Goal: Task Accomplishment & Management: Manage account settings

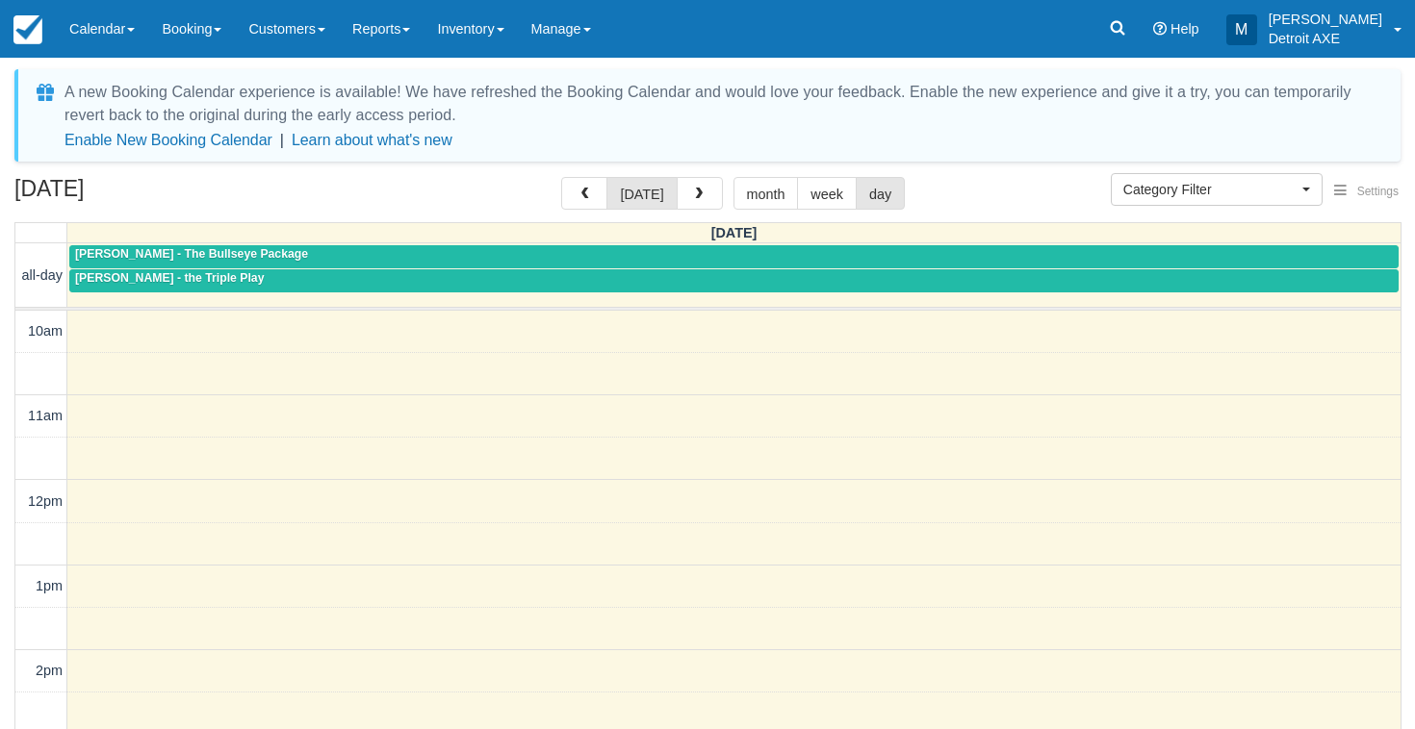
select select
click at [693, 191] on span "button" at bounding box center [698, 194] width 13 height 13
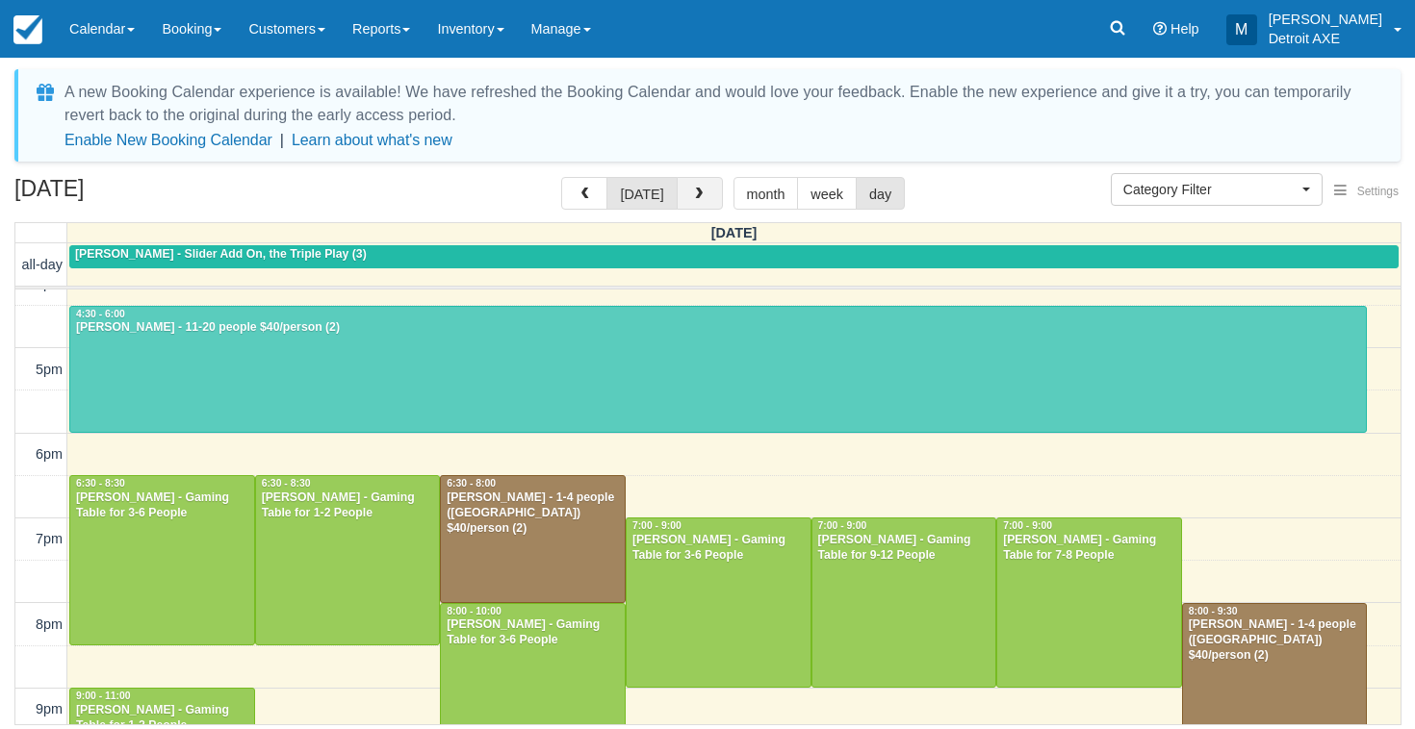
click at [680, 195] on button "button" at bounding box center [699, 193] width 46 height 33
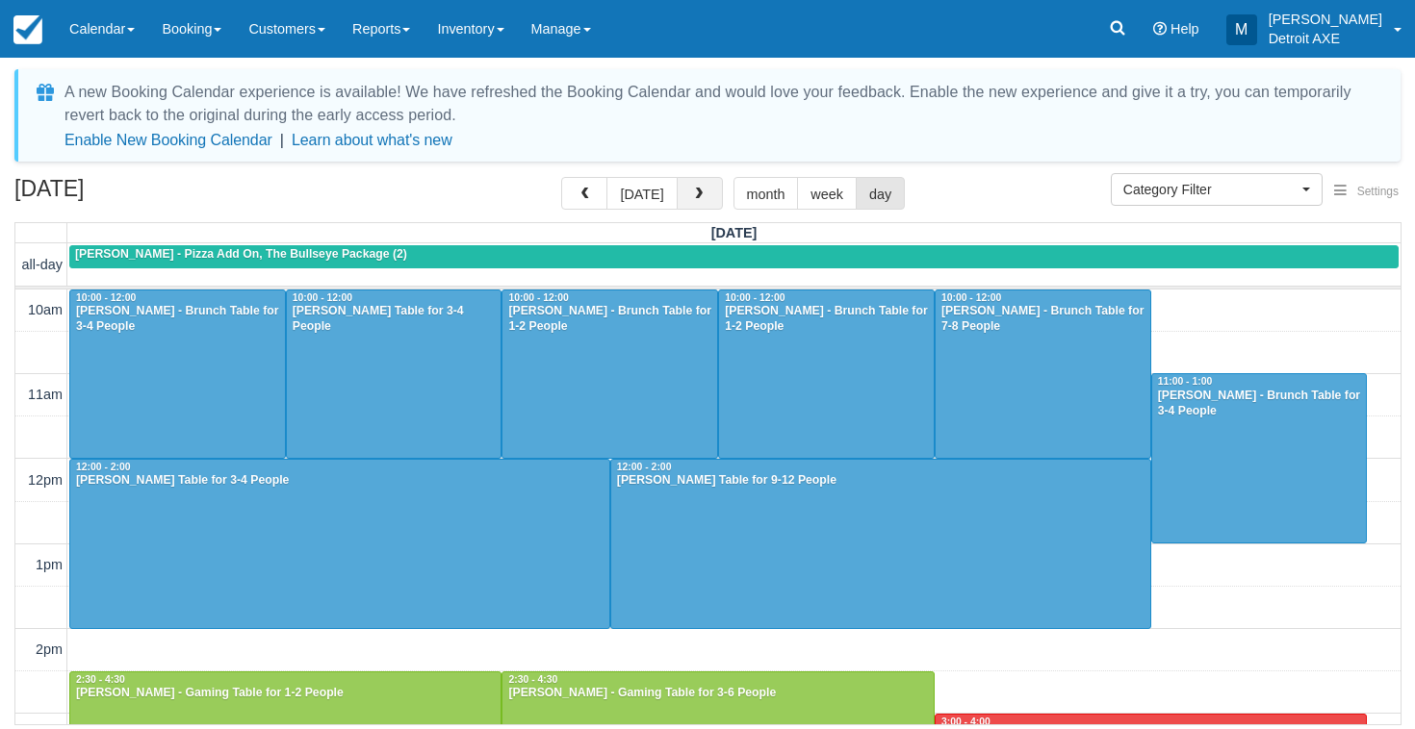
scroll to position [711, 0]
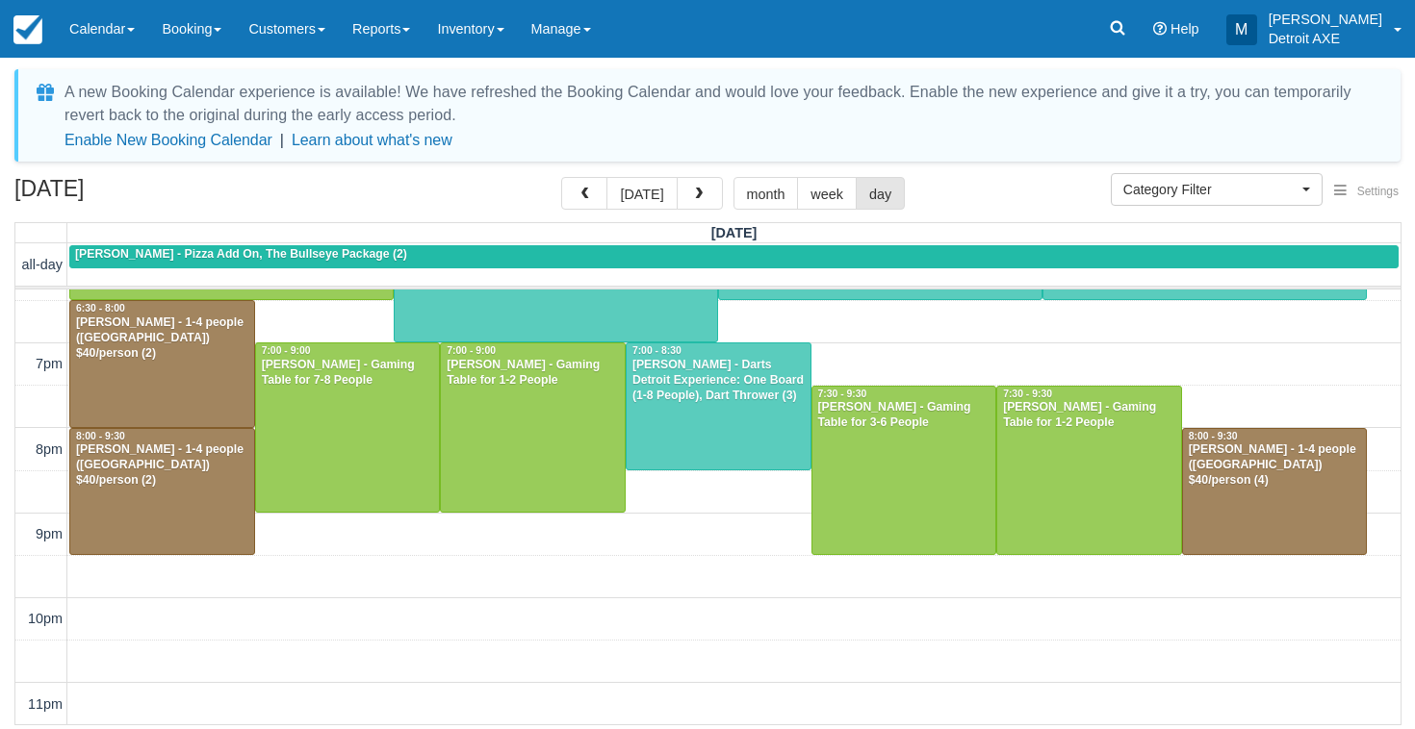
click at [703, 387] on div "Christopher Butler - Darts Detroit Experience: One Board (1-8 People), Dart Thr…" at bounding box center [718, 381] width 174 height 46
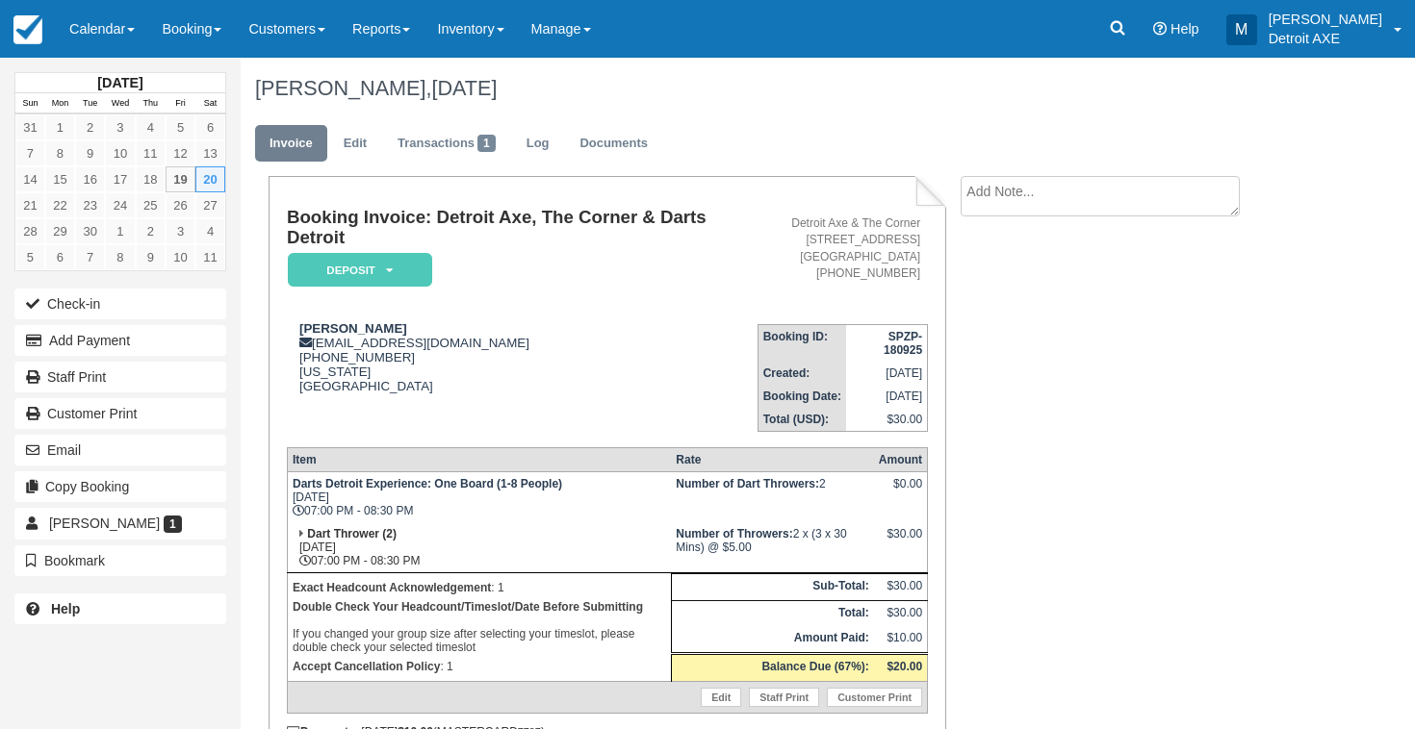
click at [345, 262] on em "Deposit" at bounding box center [360, 270] width 144 height 34
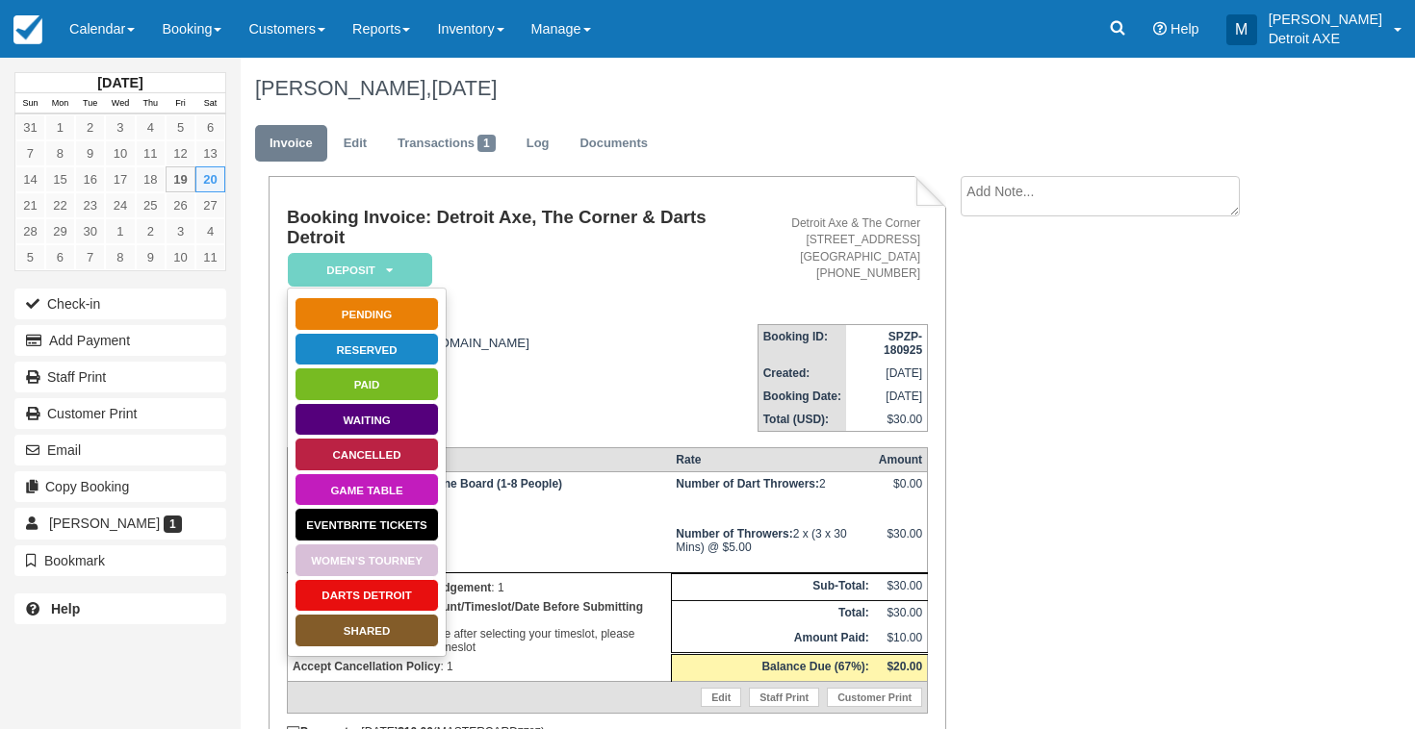
click at [340, 597] on link "Darts Detroit" at bounding box center [366, 596] width 144 height 34
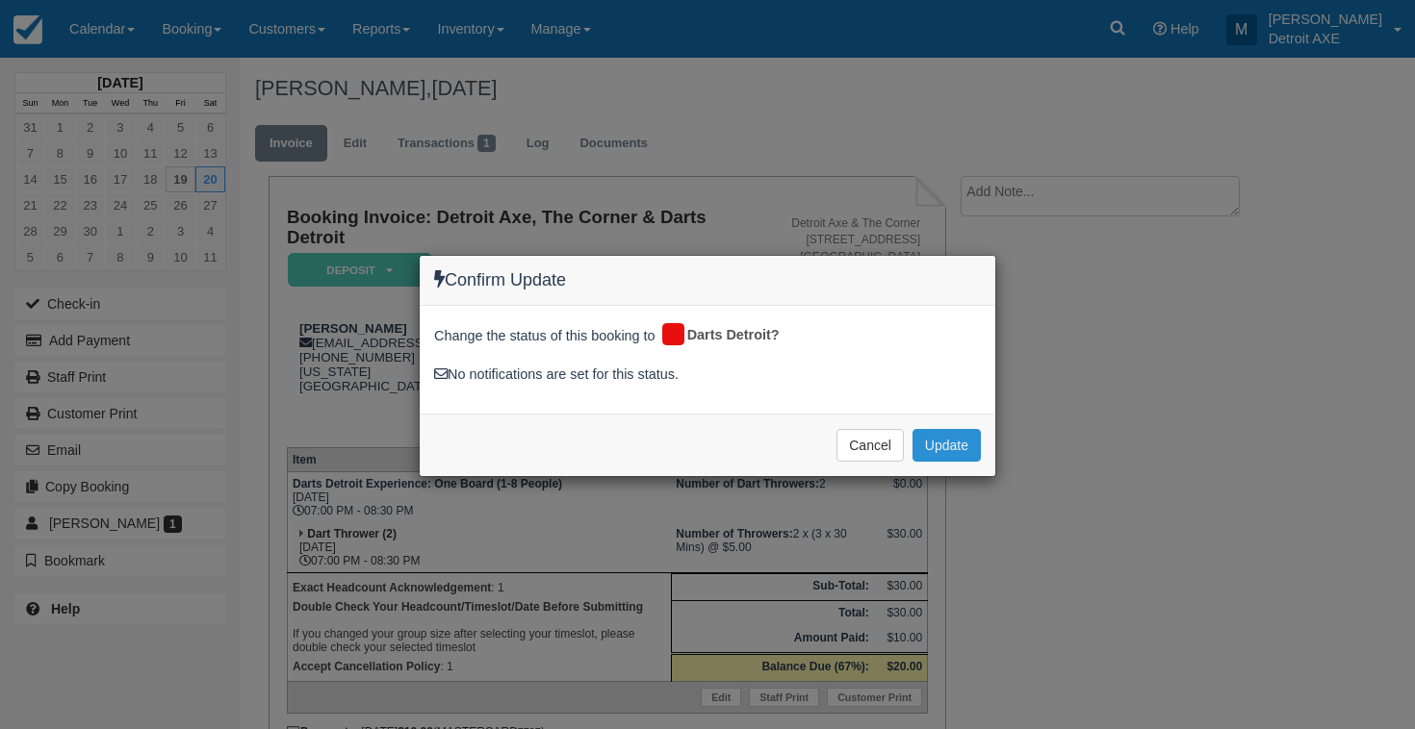
click at [940, 437] on button "Update" at bounding box center [946, 445] width 68 height 33
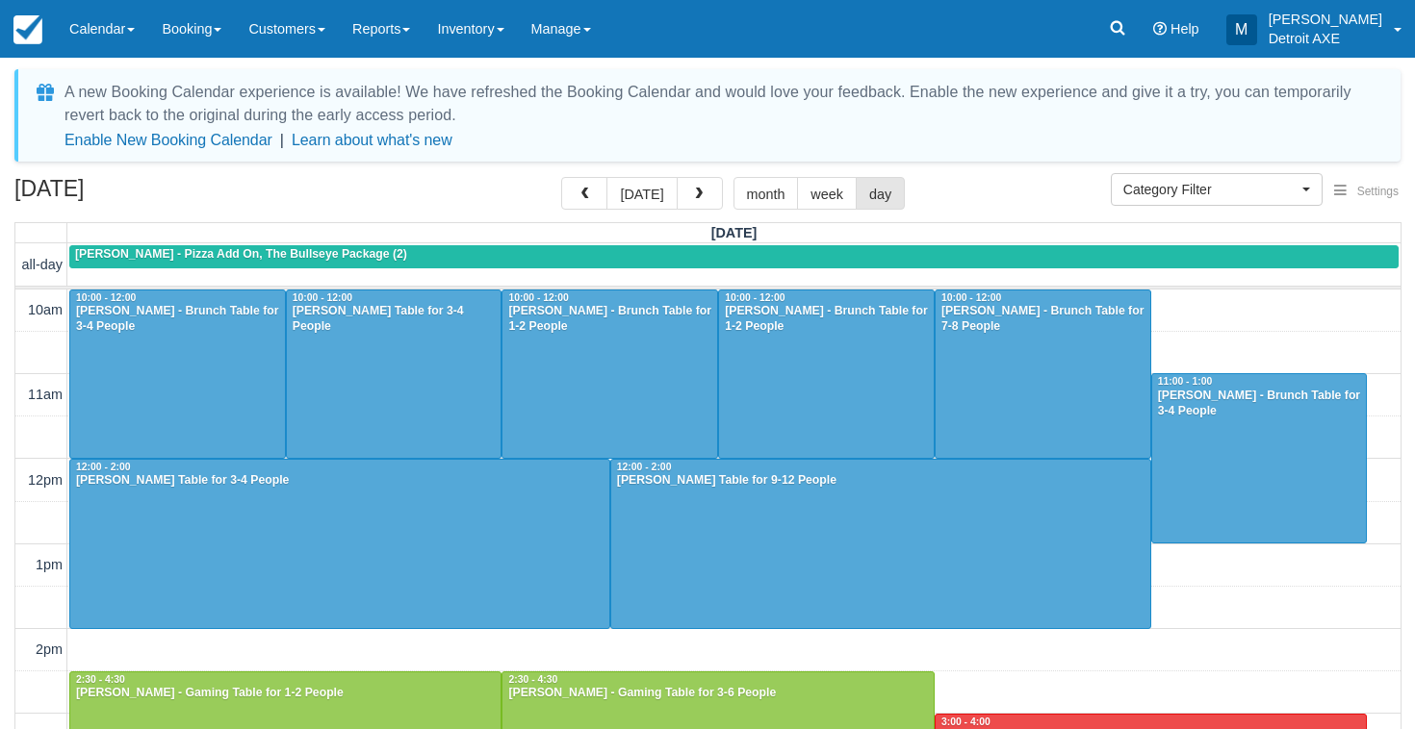
select select
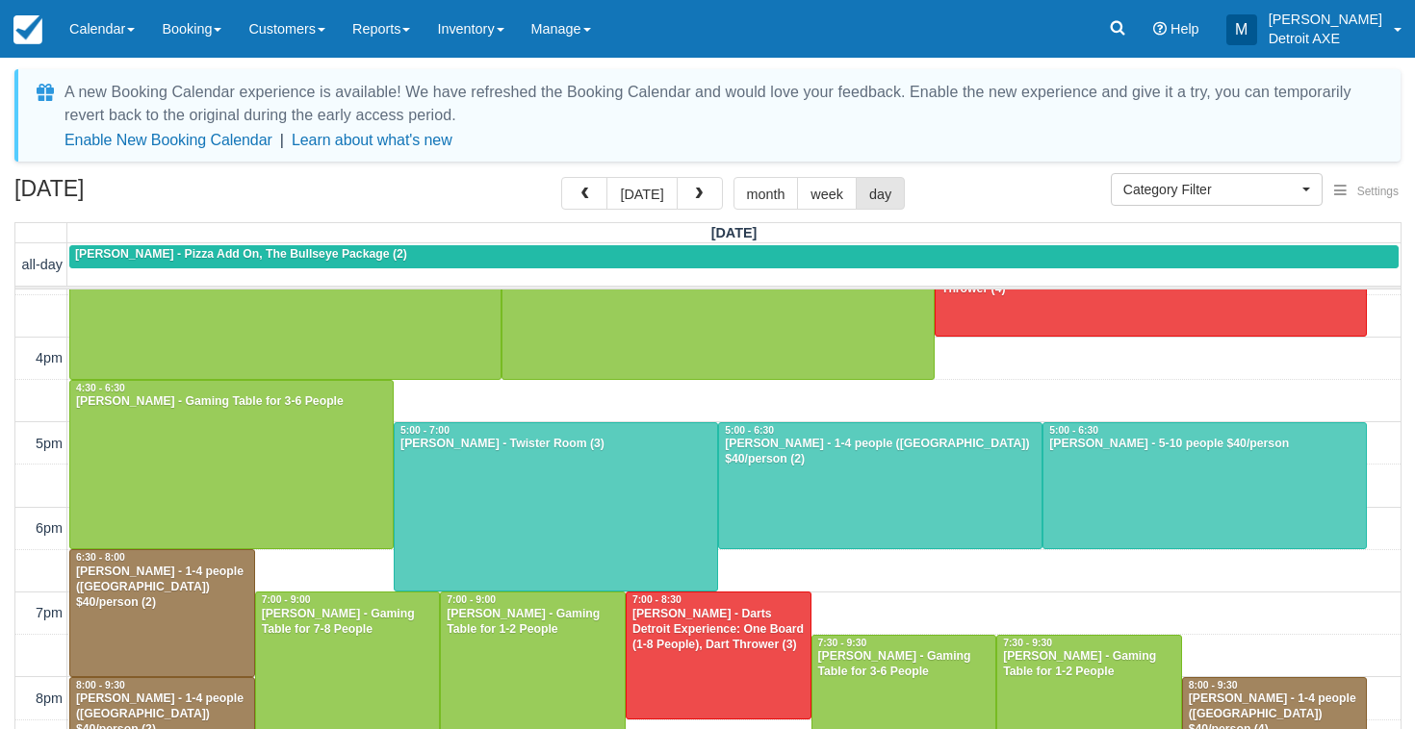
scroll to position [464, 0]
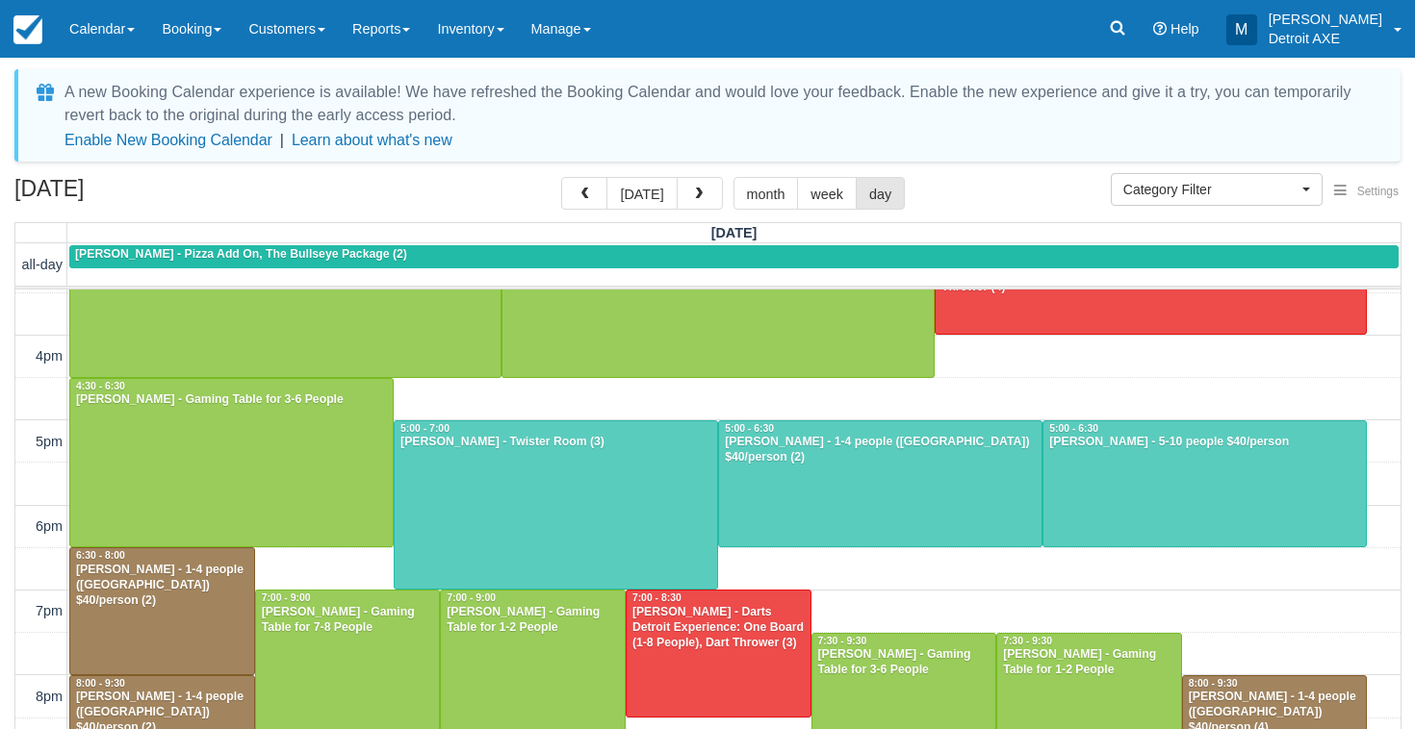
click at [778, 494] on div at bounding box center [880, 484] width 322 height 126
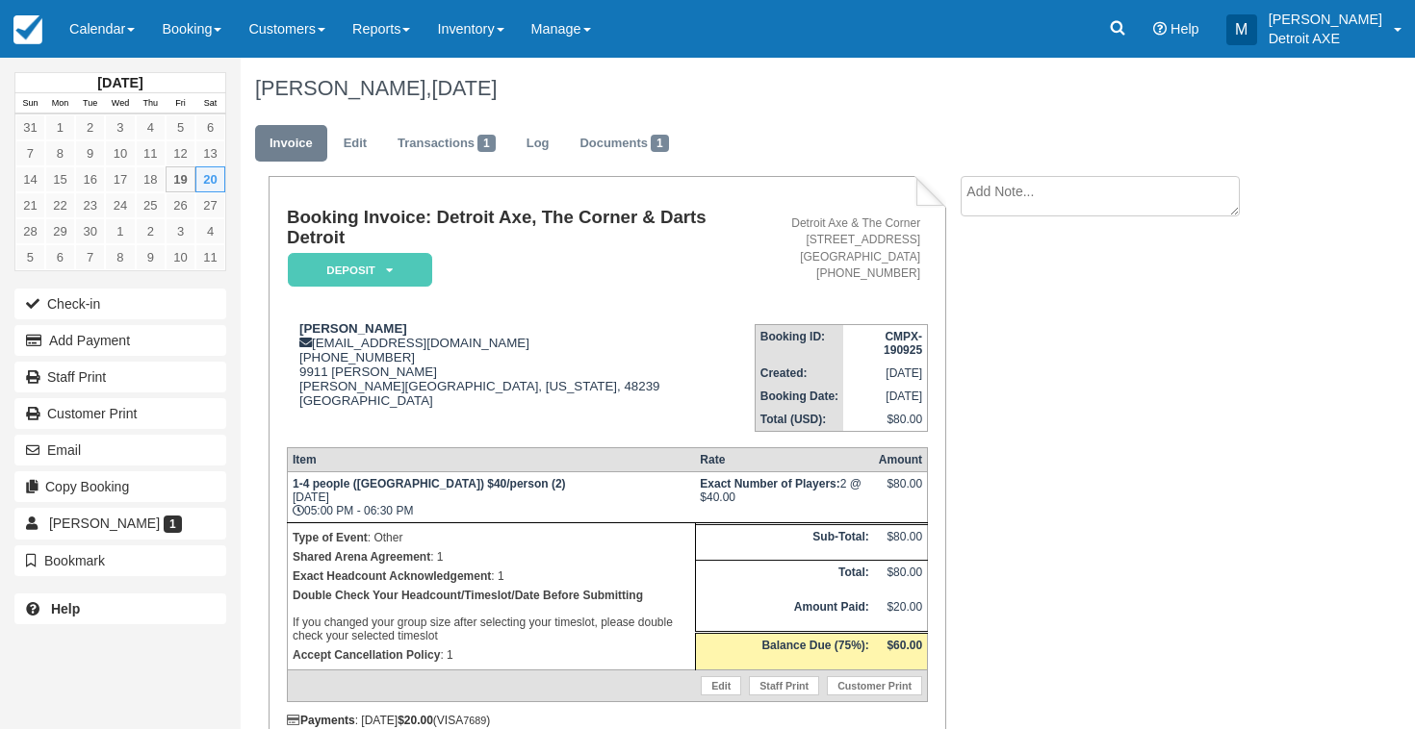
click at [366, 269] on em "Deposit" at bounding box center [360, 270] width 144 height 34
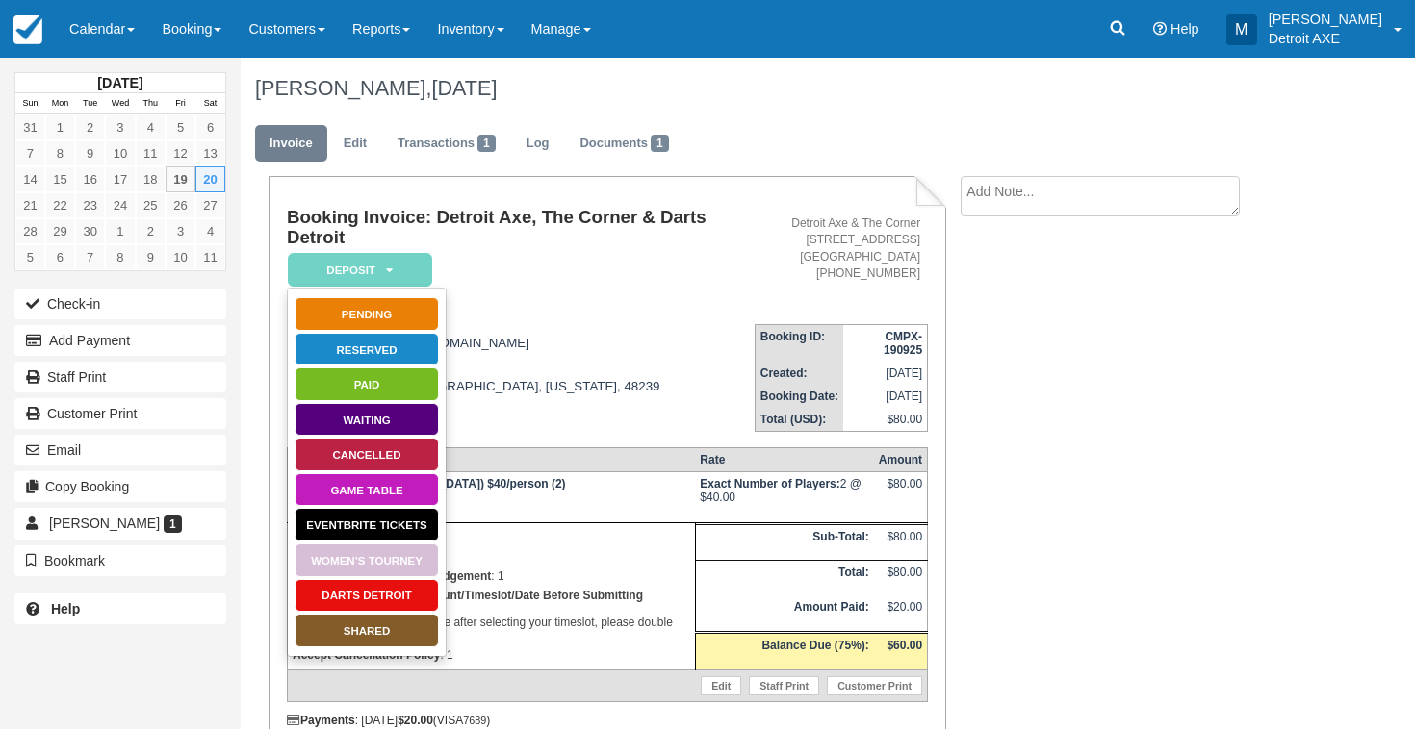
click at [336, 589] on link "Darts Detroit" at bounding box center [366, 596] width 144 height 34
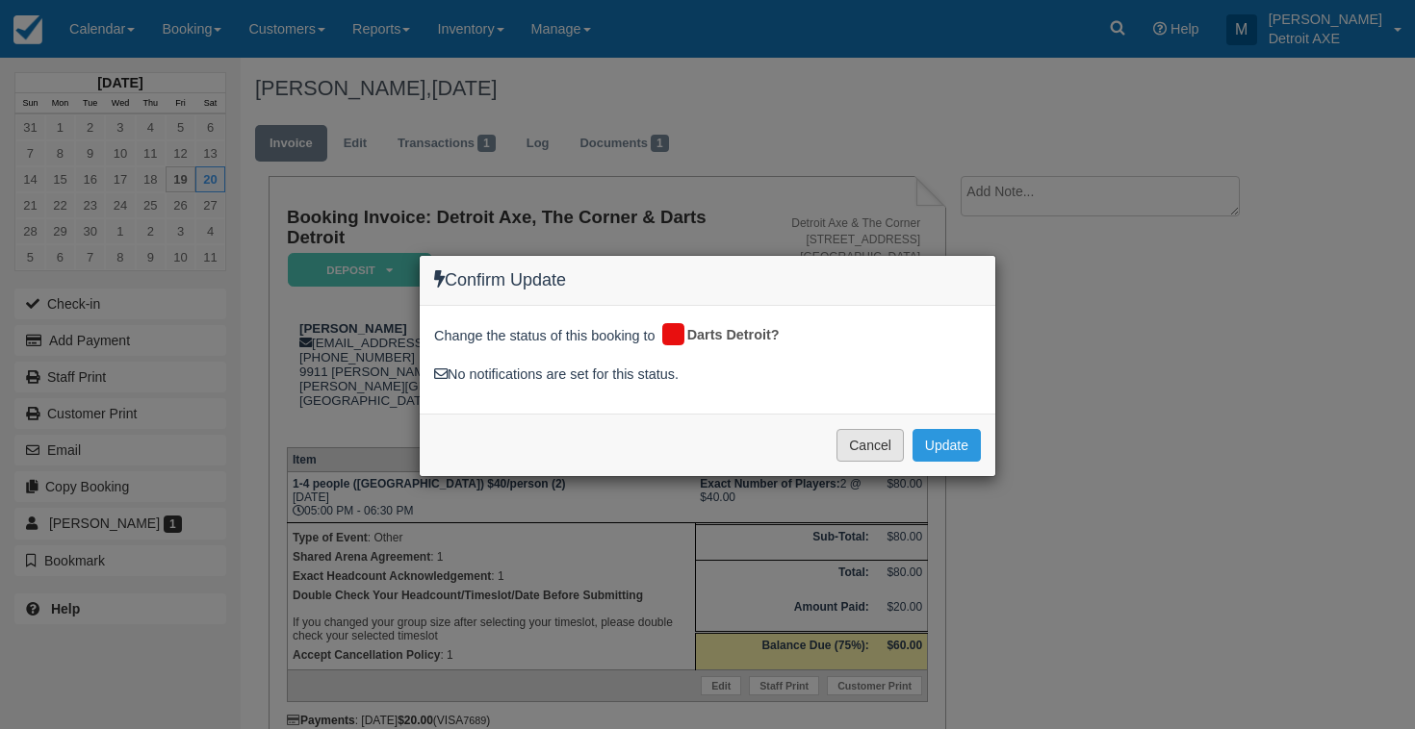
click at [877, 441] on button "Cancel" at bounding box center [869, 445] width 67 height 33
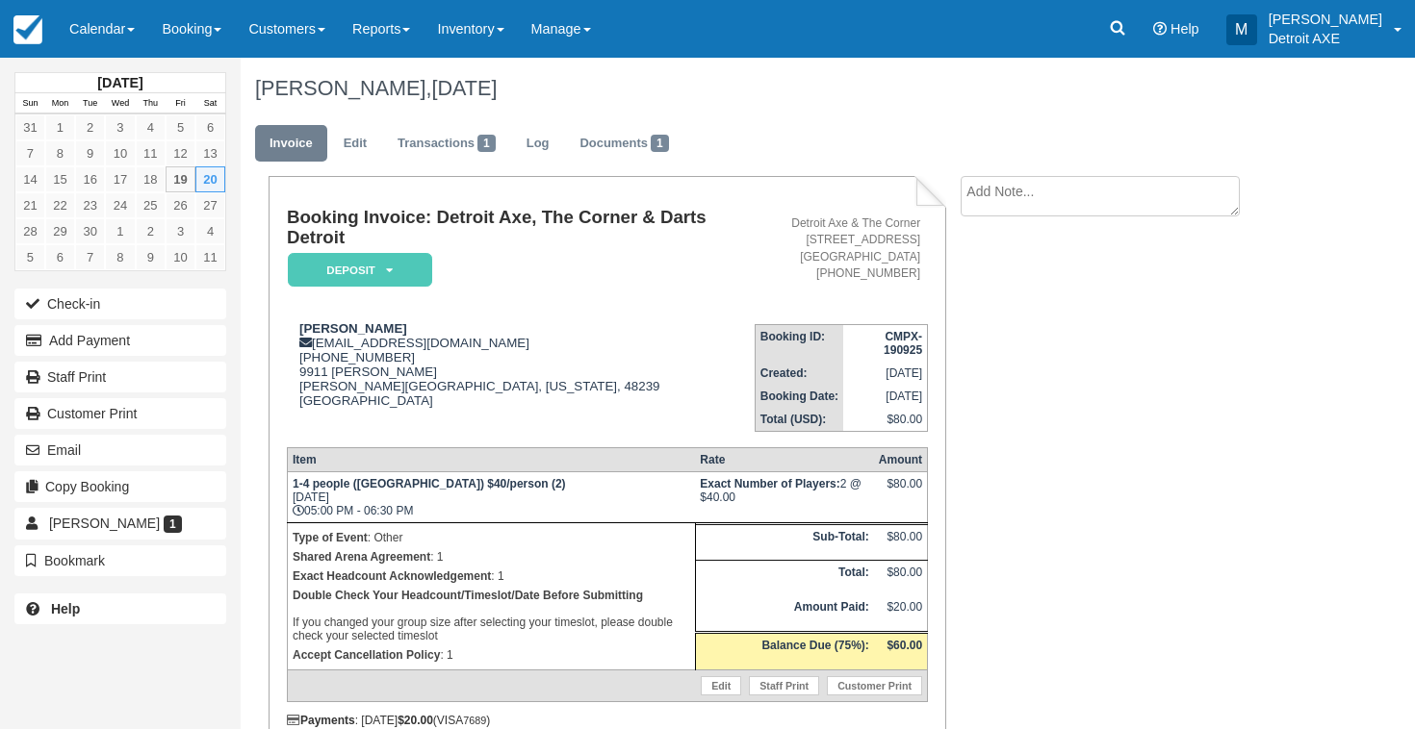
click at [369, 274] on em "Deposit" at bounding box center [360, 270] width 144 height 34
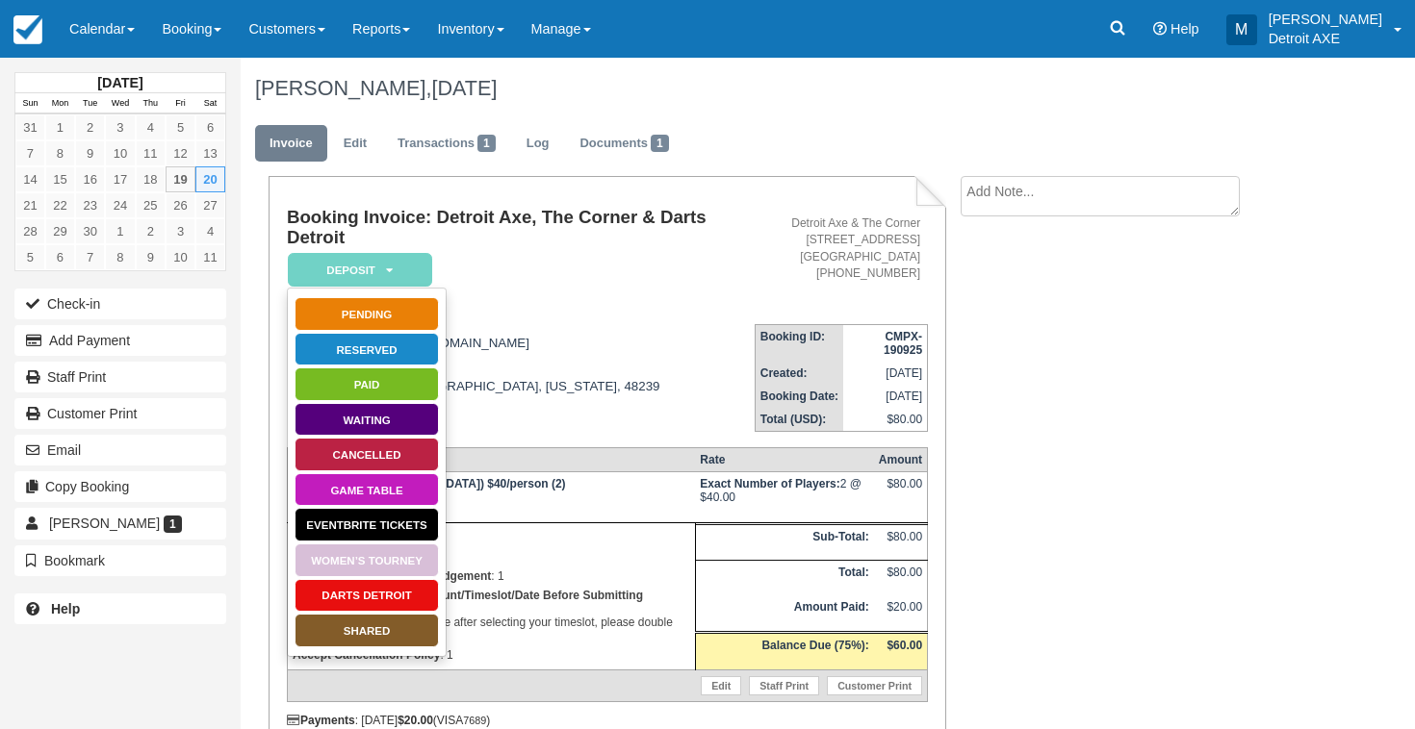
click at [386, 636] on link "SHARED" at bounding box center [366, 631] width 144 height 34
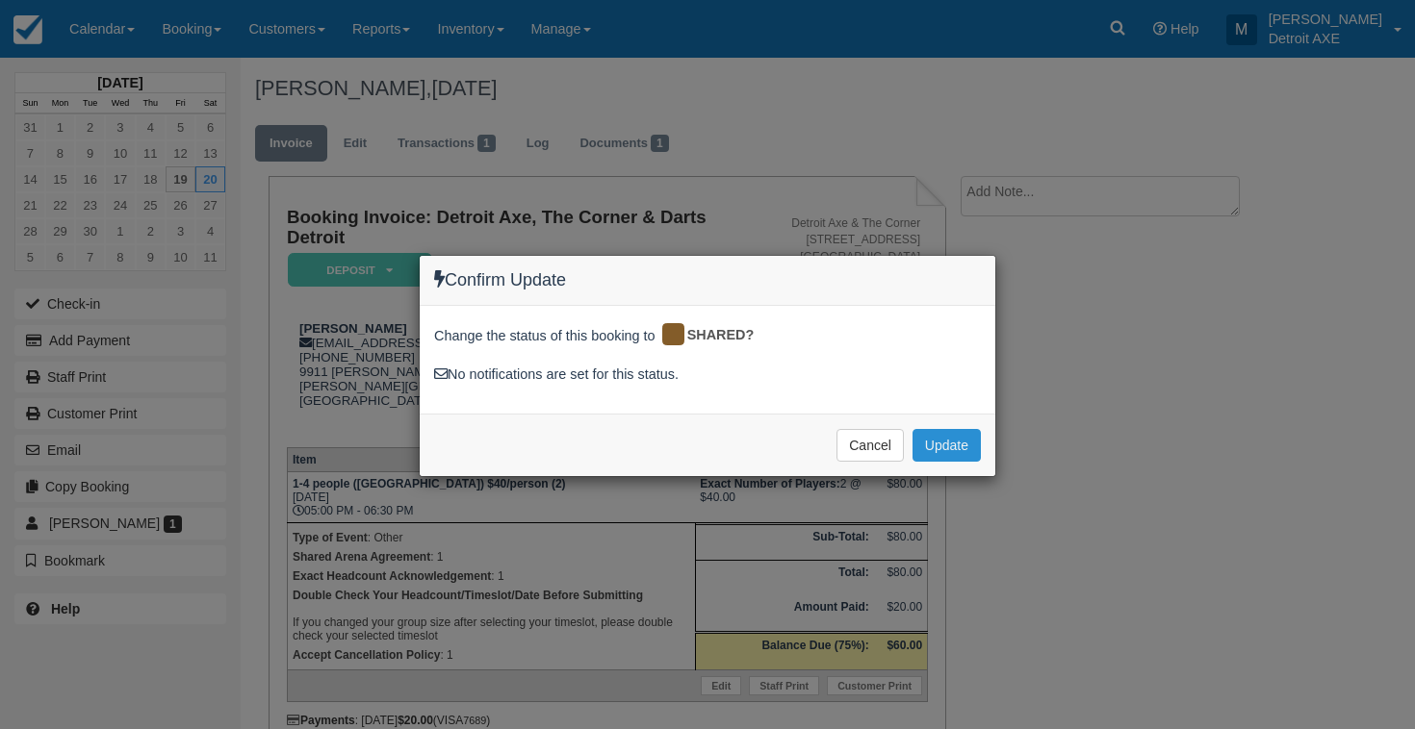
click at [963, 447] on button "Update" at bounding box center [946, 445] width 68 height 33
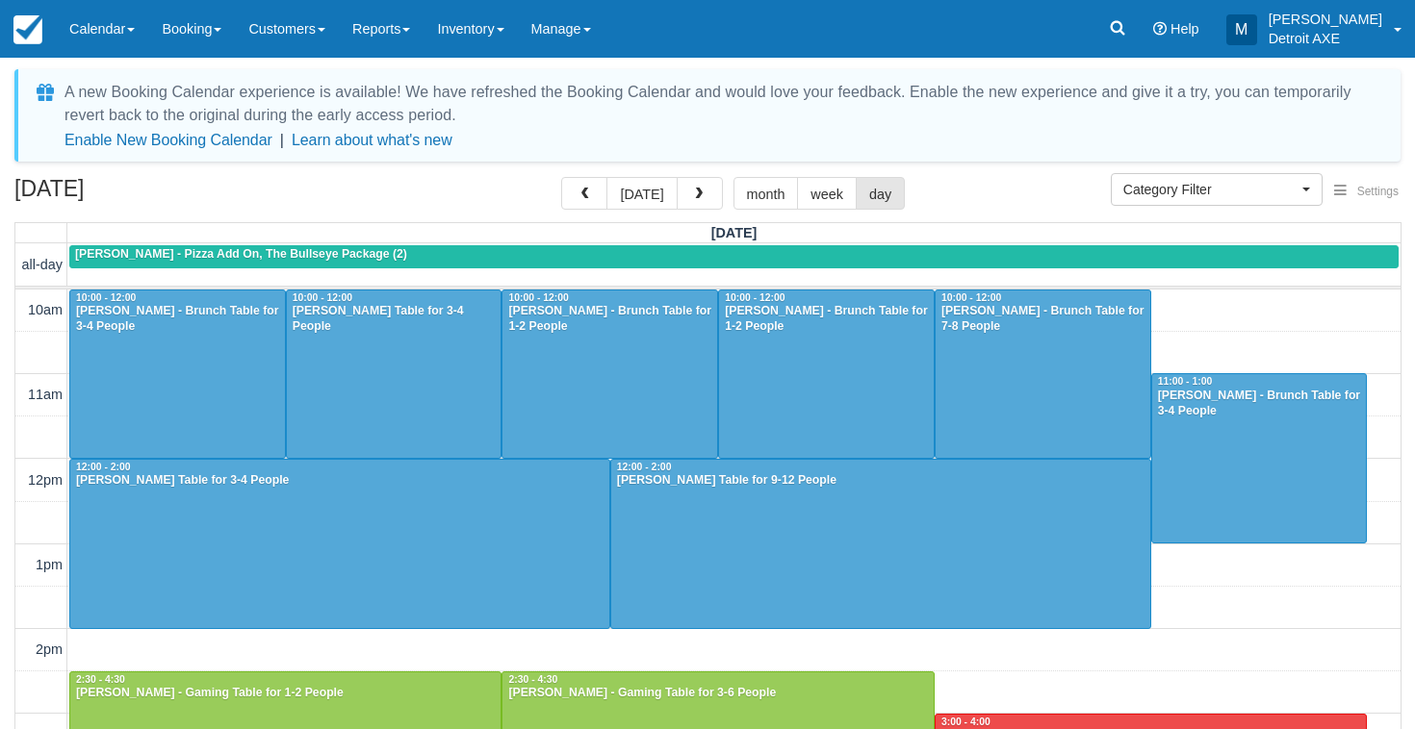
select select
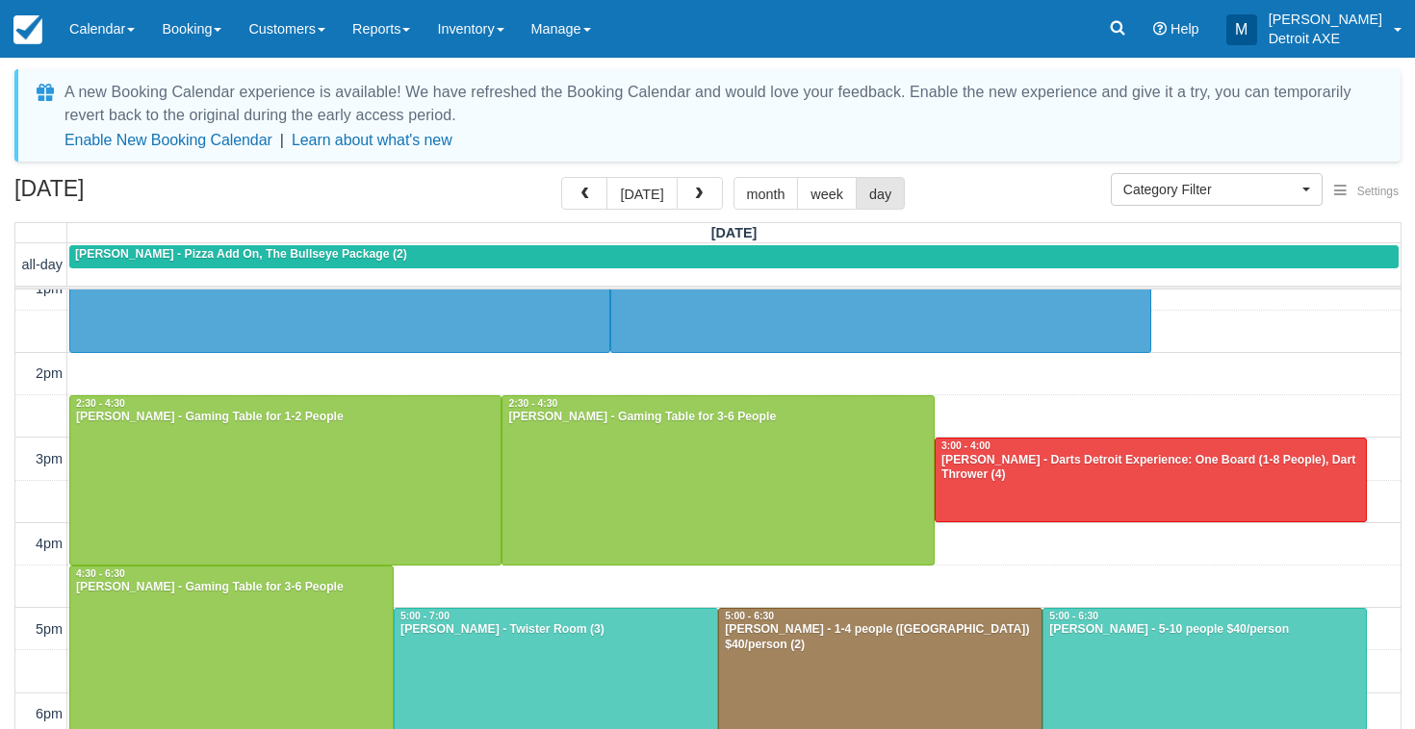
scroll to position [279, 0]
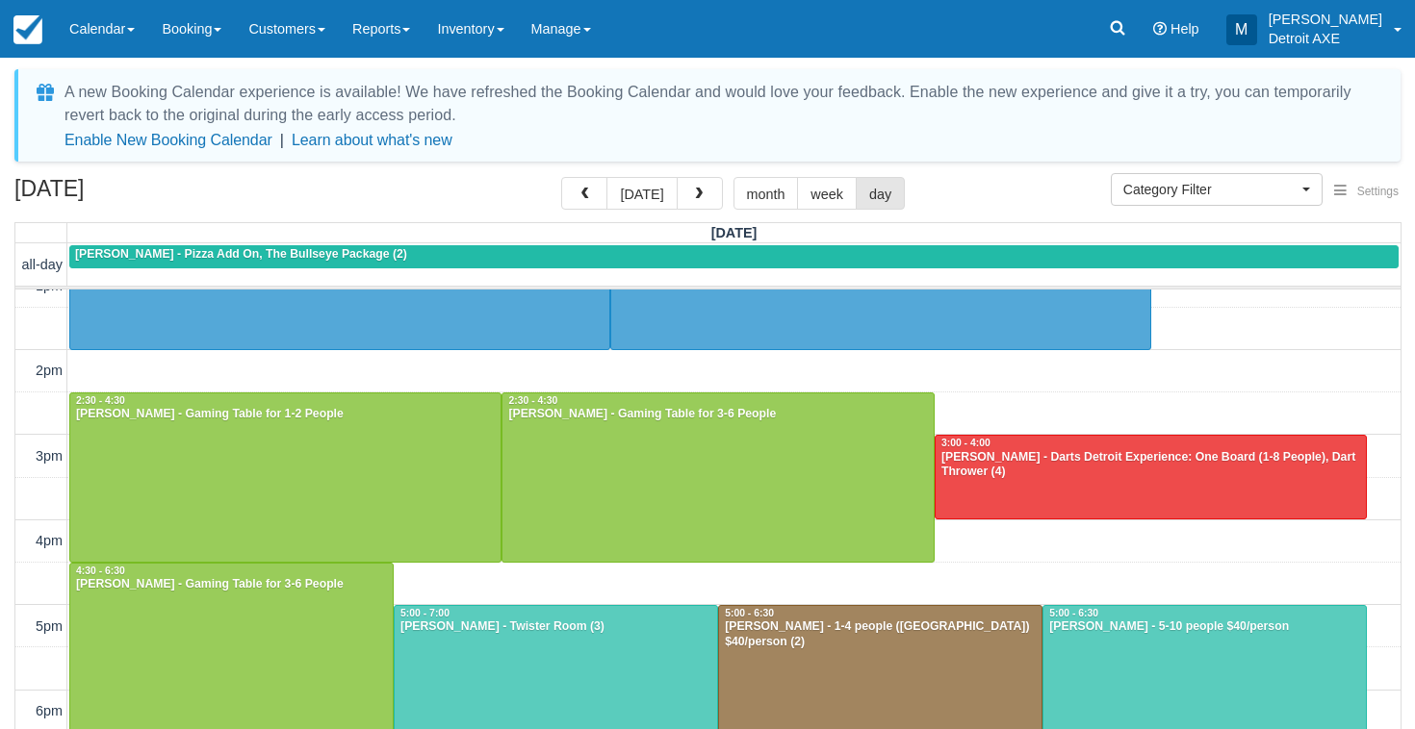
click at [585, 175] on div "A new Booking Calendar experience is available! We have refreshed the Booking C…" at bounding box center [707, 451] width 1386 height 765
